Goal: Task Accomplishment & Management: Manage account settings

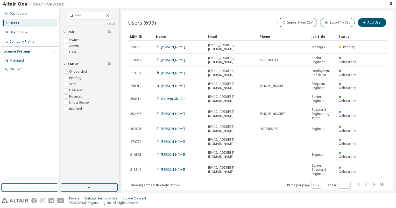
click at [84, 17] on input "text" at bounding box center [89, 15] width 31 height 5
type input "****"
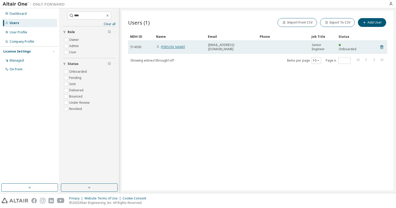
click at [169, 47] on link "Nathaniel Law" at bounding box center [173, 47] width 24 height 4
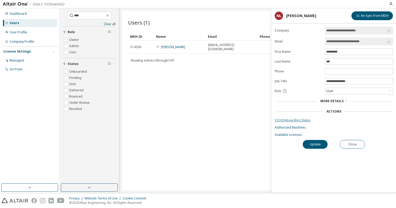
click at [293, 119] on link "SSO/Onboarding Status" at bounding box center [334, 121] width 118 height 4
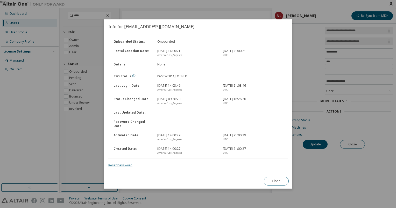
click at [124, 166] on link "Reset Password" at bounding box center [120, 165] width 24 height 4
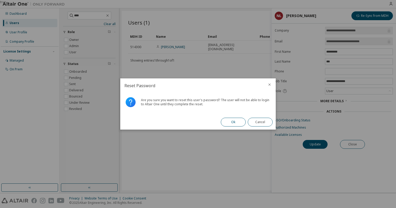
click at [233, 124] on button "Ok" at bounding box center [233, 122] width 25 height 9
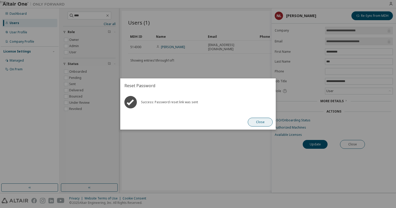
click at [257, 121] on button "Close" at bounding box center [260, 122] width 25 height 9
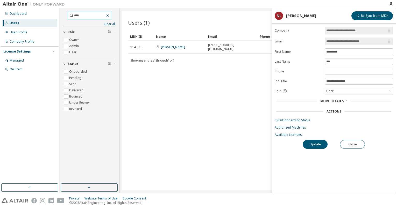
click at [110, 15] on icon "button" at bounding box center [108, 15] width 4 height 4
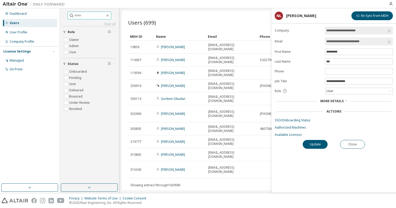
click at [100, 17] on input "text" at bounding box center [89, 15] width 31 height 5
paste input "******"
type input "******"
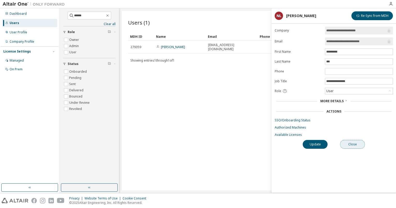
click at [359, 142] on button "Close" at bounding box center [352, 144] width 25 height 9
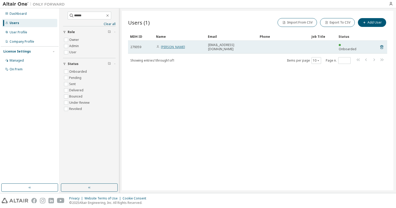
click at [170, 45] on link "Riley Brown" at bounding box center [173, 47] width 24 height 4
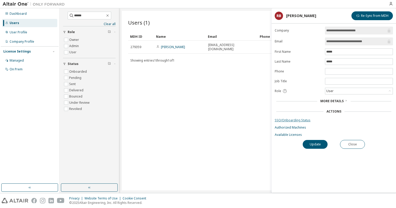
click at [302, 119] on link "SSO/Onboarding Status" at bounding box center [334, 121] width 118 height 4
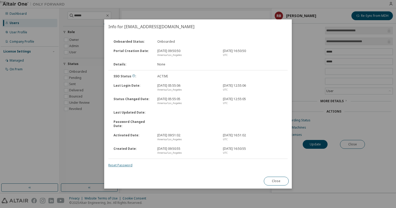
click at [123, 166] on link "Reset Password" at bounding box center [120, 165] width 24 height 4
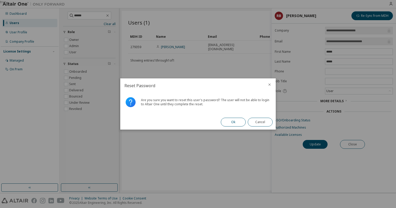
click at [237, 122] on button "Ok" at bounding box center [233, 122] width 25 height 9
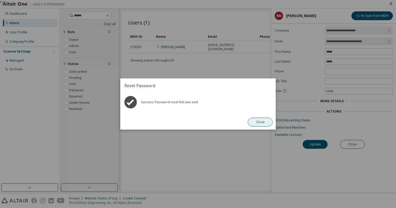
click at [262, 122] on button "Close" at bounding box center [260, 122] width 25 height 9
